Goal: Transaction & Acquisition: Obtain resource

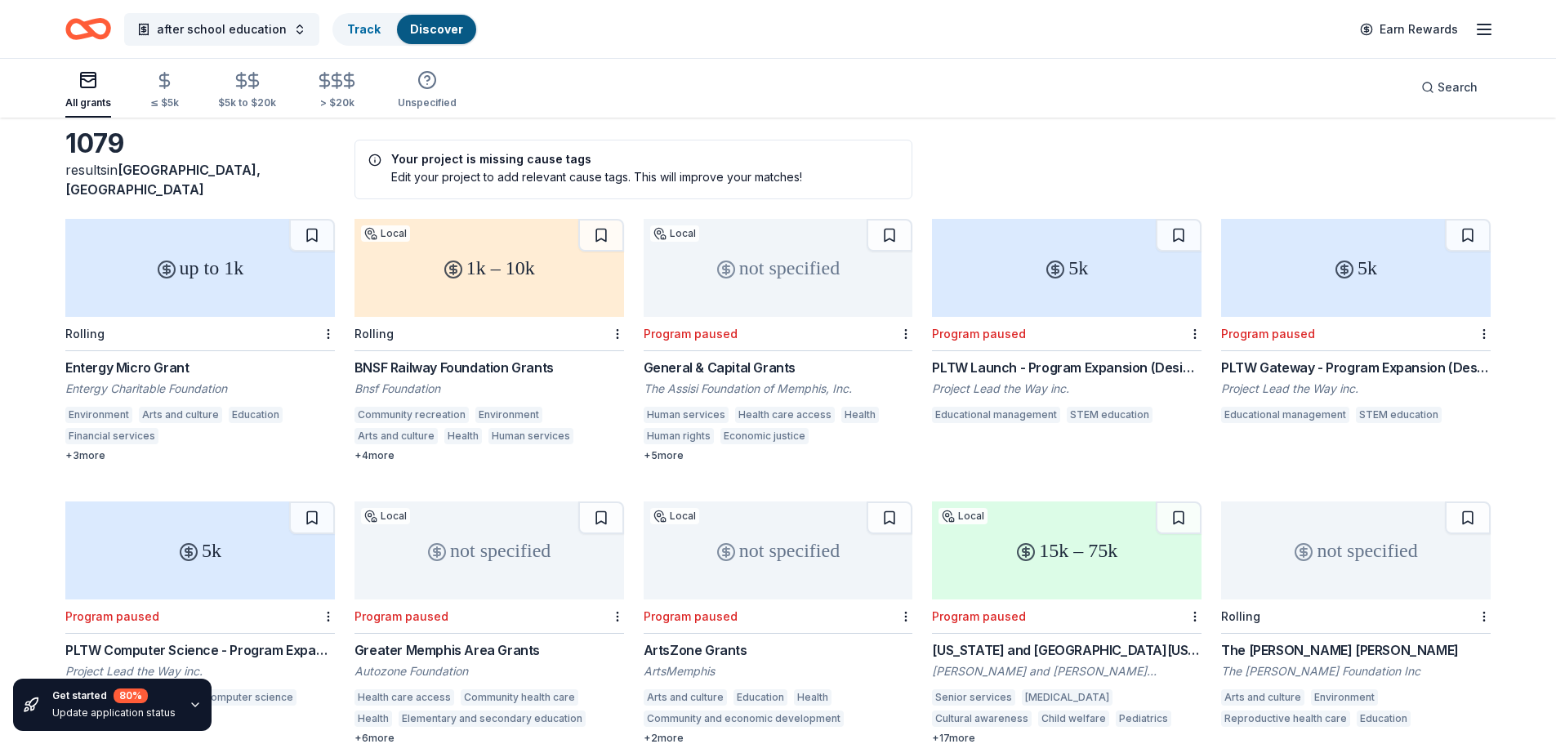
scroll to position [327, 0]
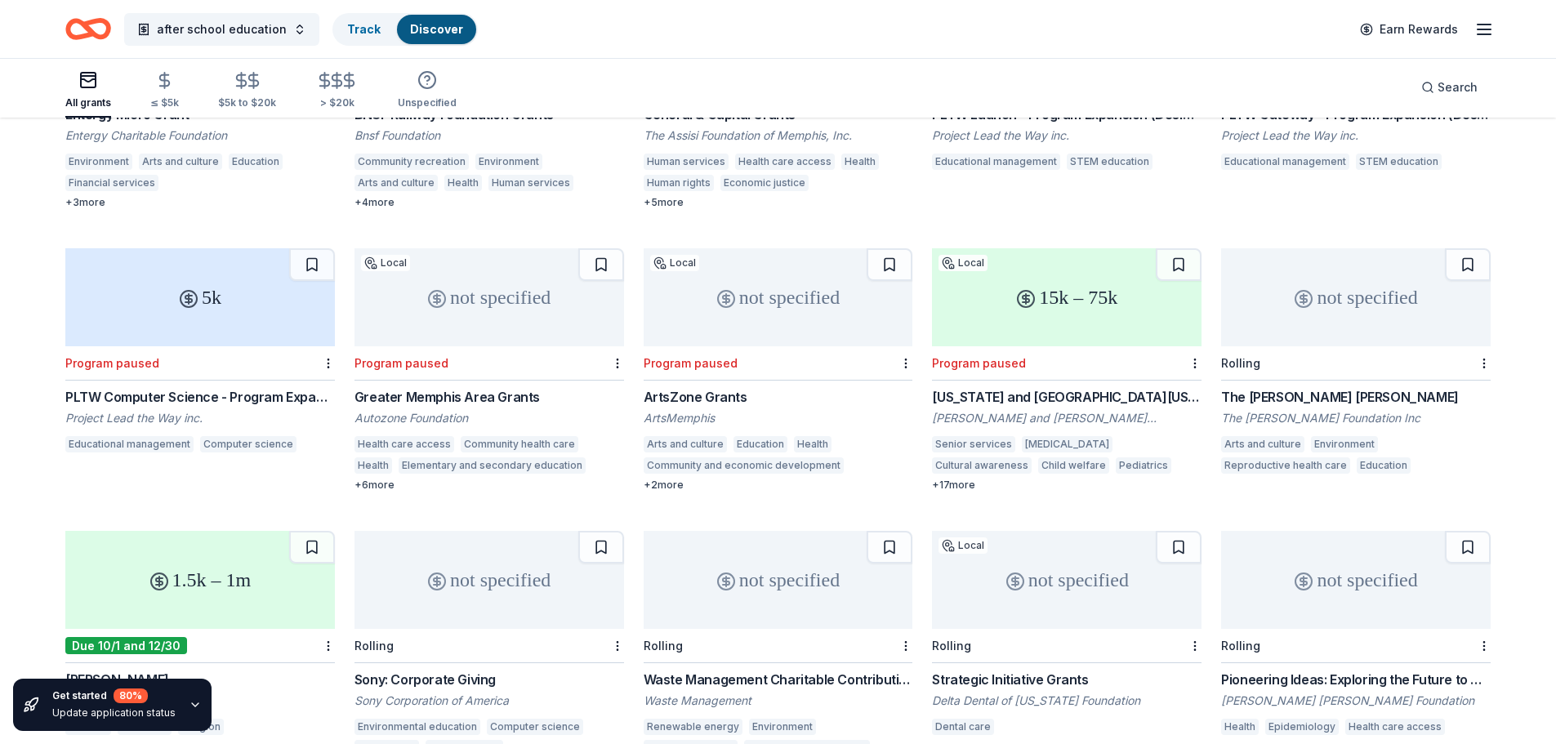
click at [536, 285] on div "not specified" at bounding box center [488, 297] width 269 height 98
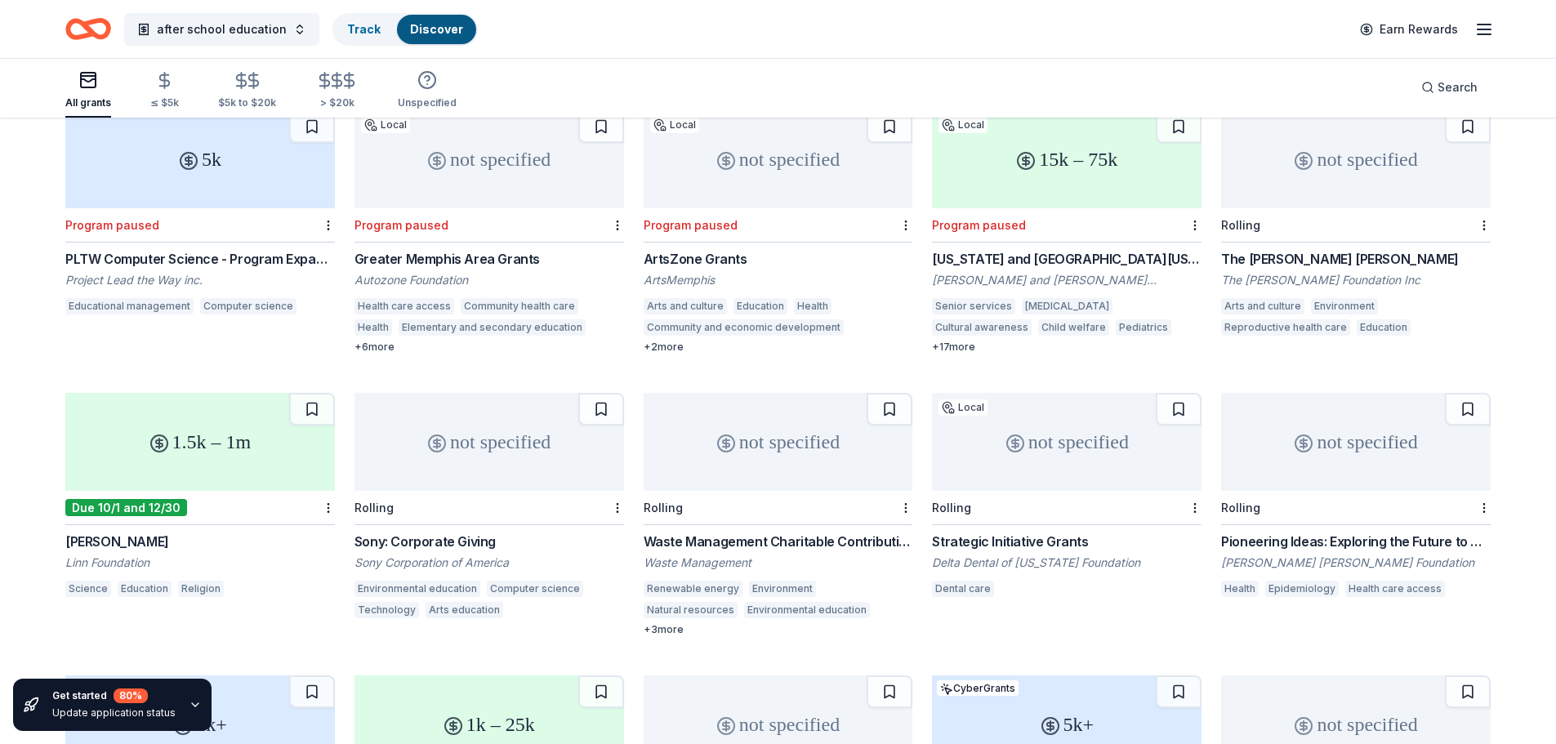
scroll to position [490, 0]
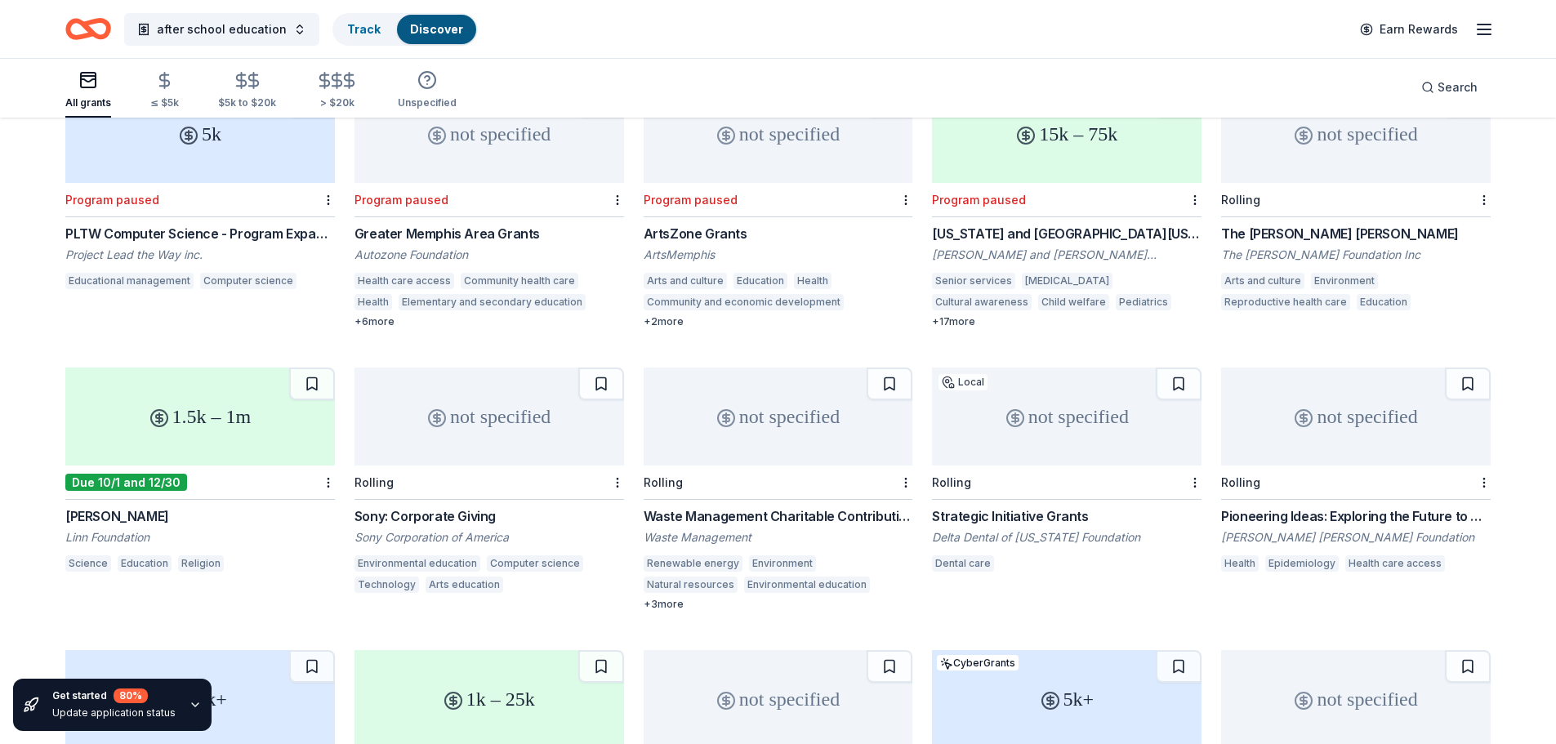
click at [1313, 183] on div "Rolling" at bounding box center [1355, 200] width 269 height 34
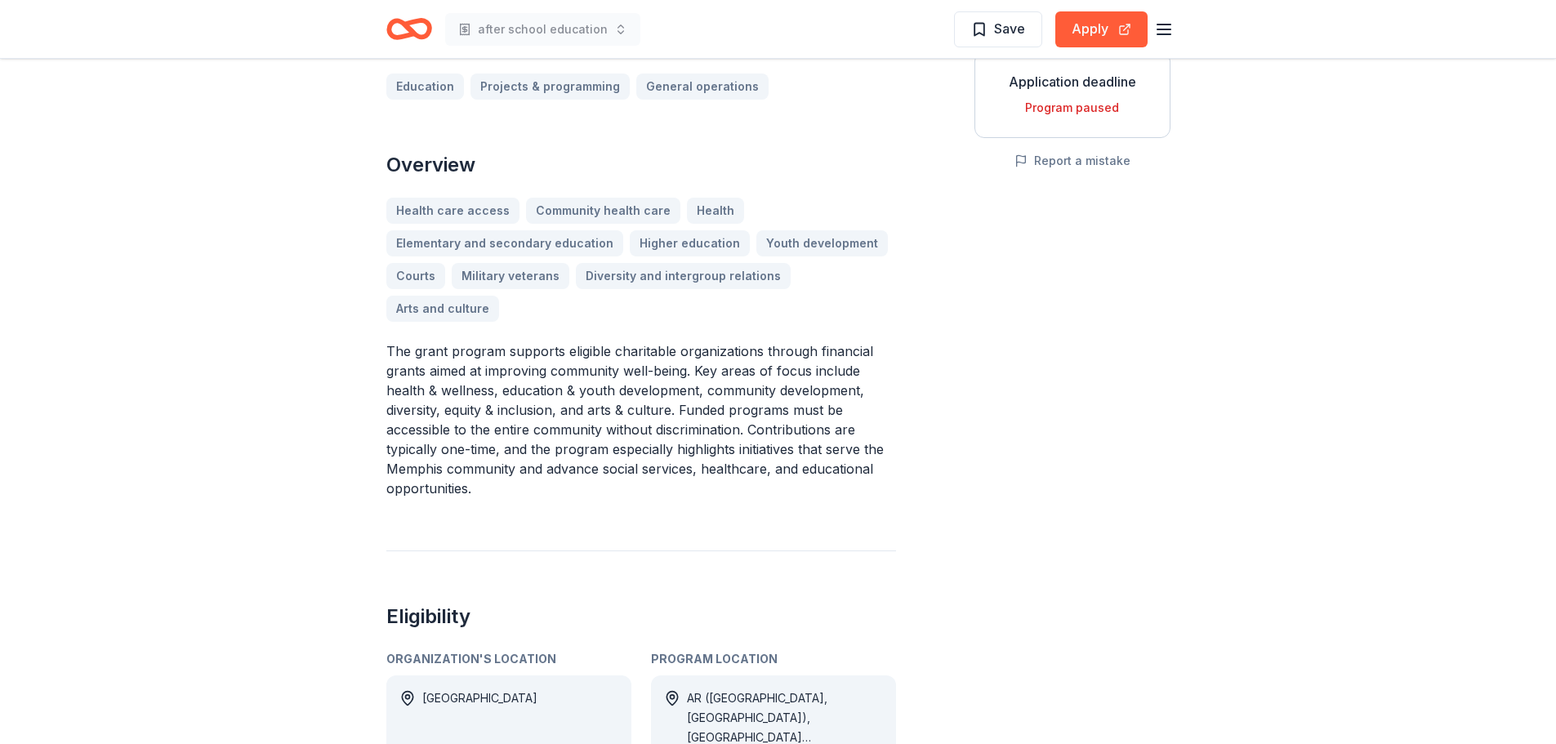
scroll to position [327, 0]
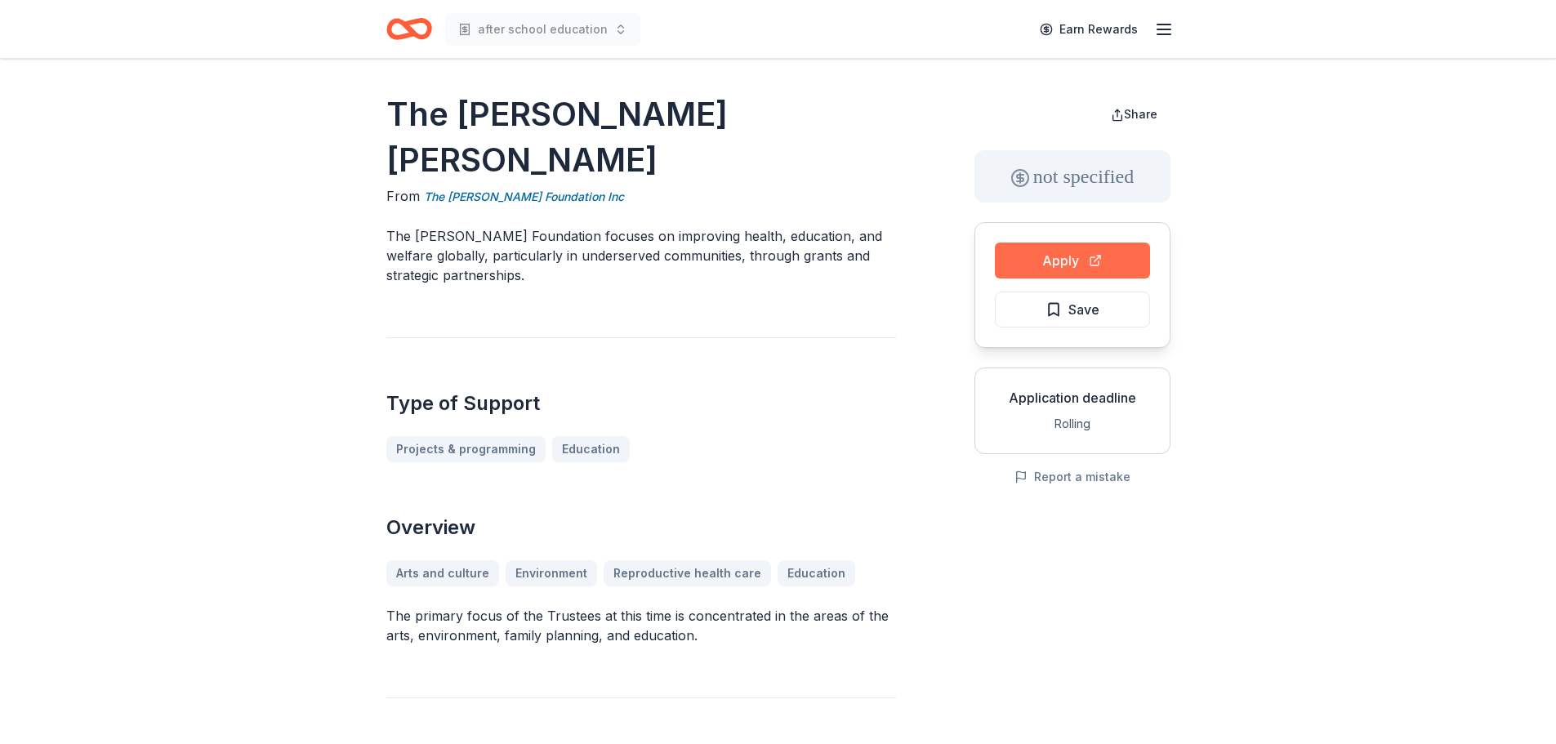
click at [1060, 256] on button "Apply" at bounding box center [1072, 261] width 155 height 36
